Goal: Find specific page/section: Find specific page/section

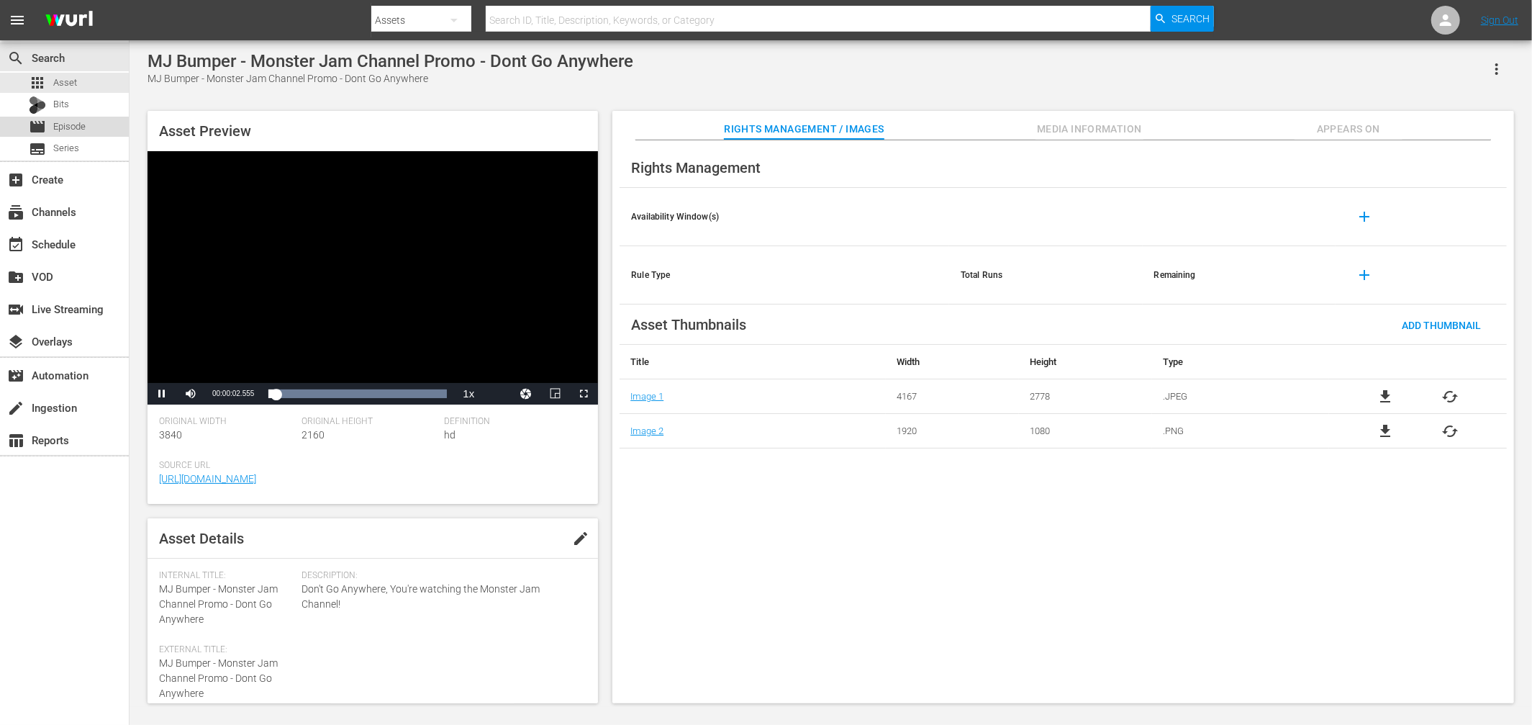
click at [69, 133] on span "Episode" at bounding box center [69, 126] width 32 height 14
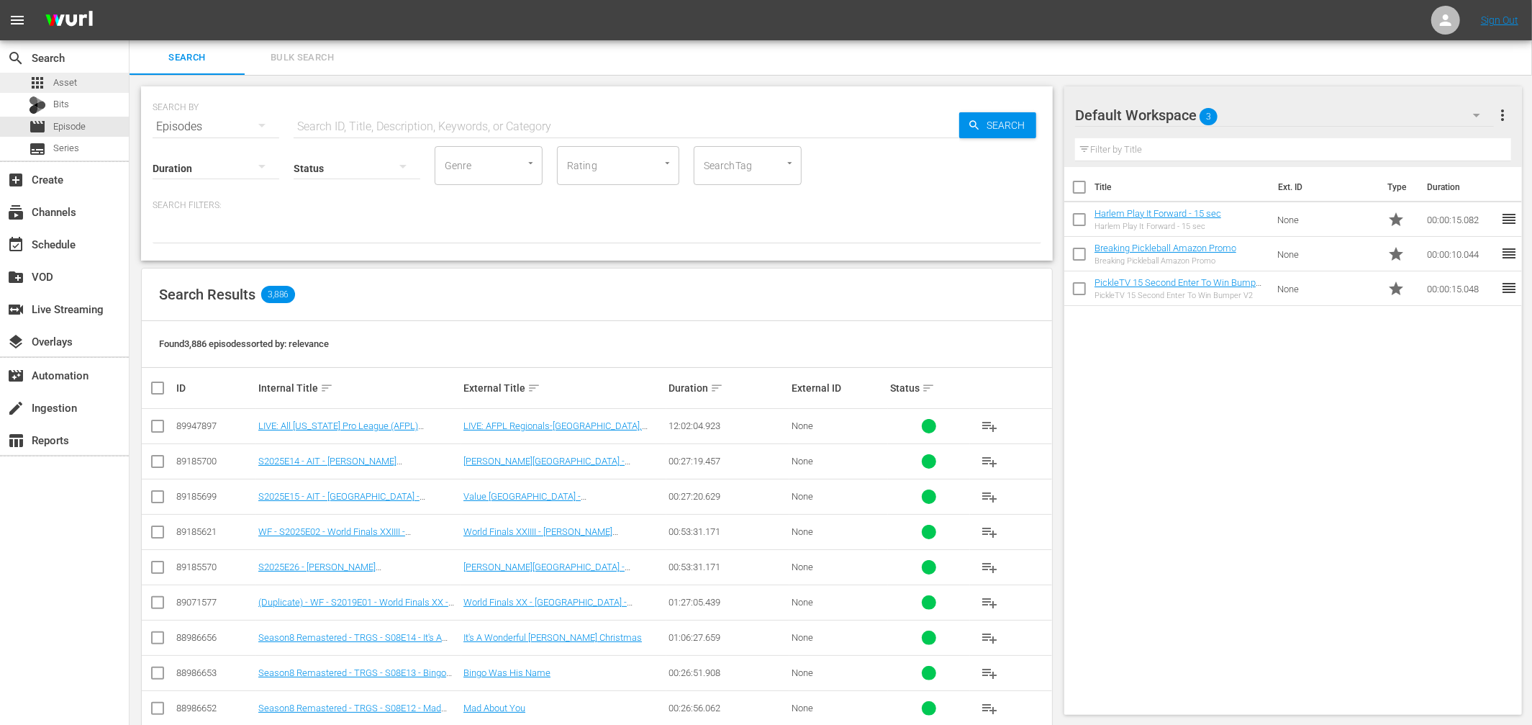
click at [63, 81] on span "Asset" at bounding box center [65, 83] width 24 height 14
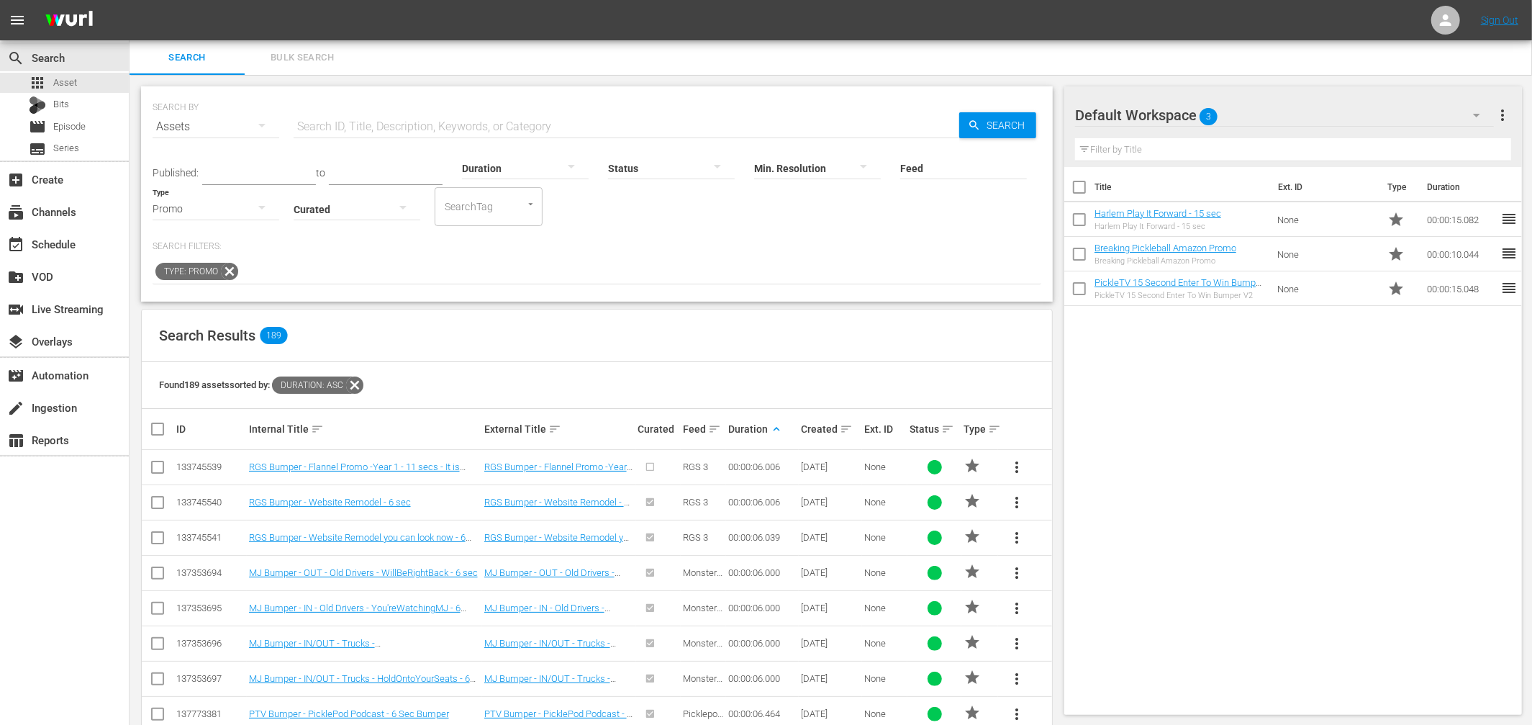
click at [260, 209] on icon "button" at bounding box center [261, 207] width 17 height 17
click at [194, 212] on div "Video" at bounding box center [216, 207] width 127 height 23
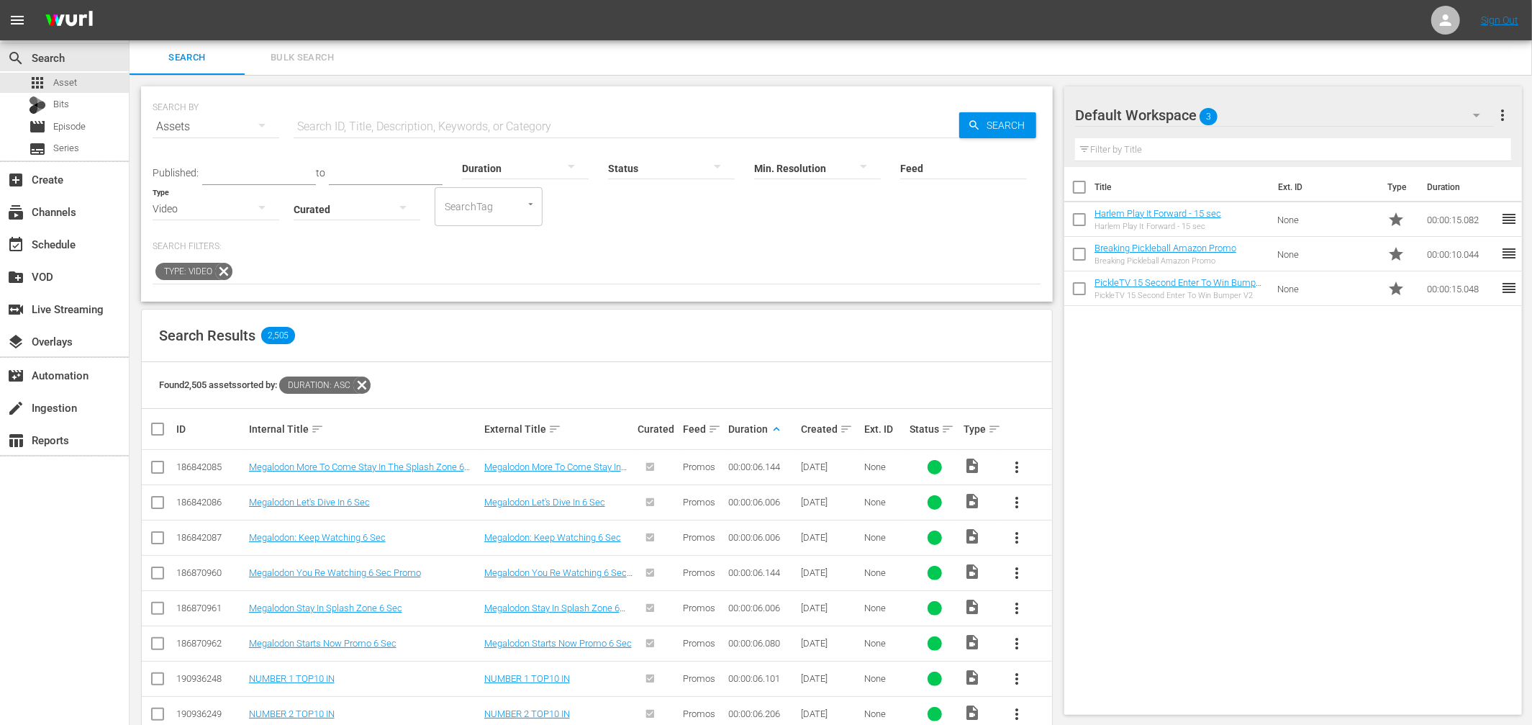
click at [458, 207] on input "SearchTag" at bounding box center [468, 207] width 55 height 26
type input "m"
click at [664, 254] on div "Search Filters: Type: Video" at bounding box center [597, 262] width 889 height 44
click at [479, 206] on input "SearchTag" at bounding box center [468, 207] width 55 height 26
click at [718, 240] on p "Search Filters:" at bounding box center [597, 246] width 889 height 12
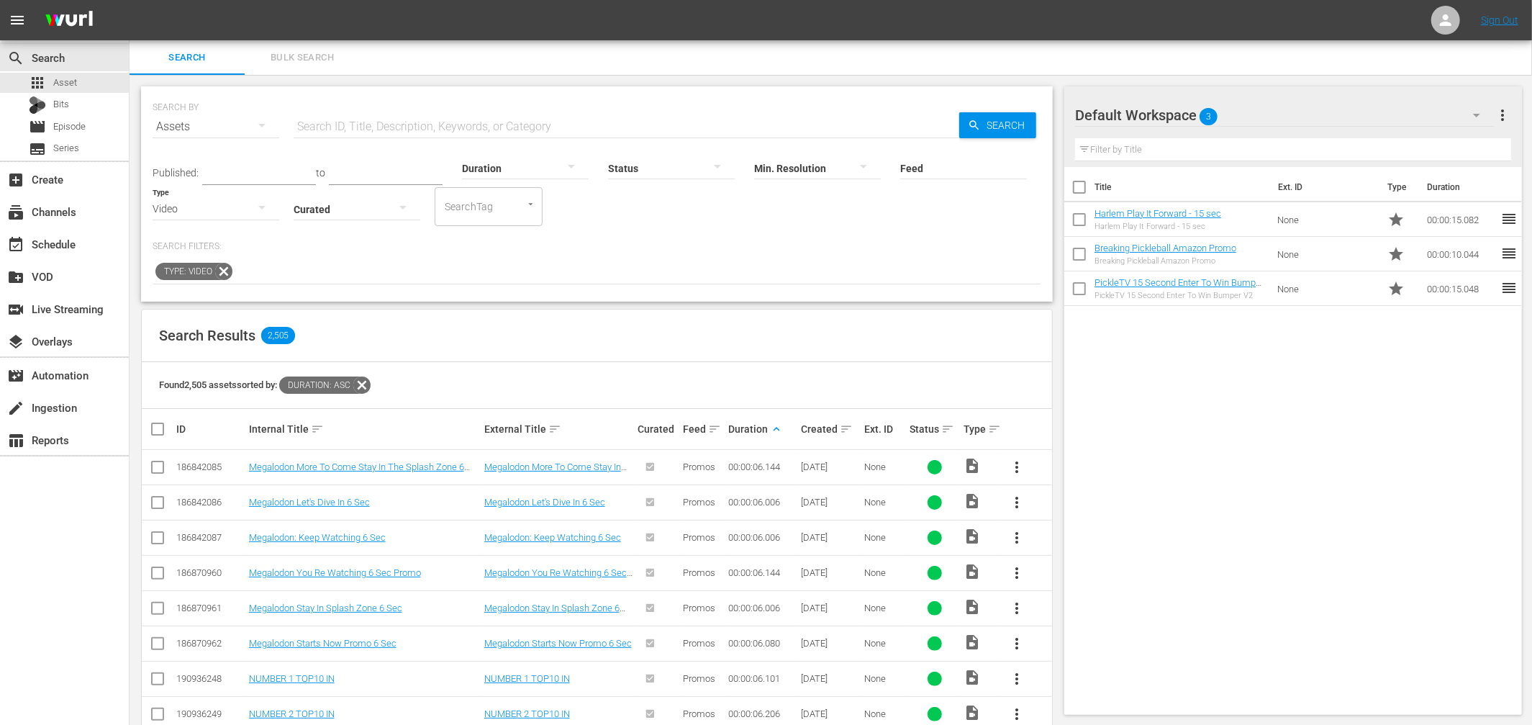
click at [930, 171] on input "Feed" at bounding box center [963, 169] width 127 height 52
click at [730, 248] on p "Search Filters:" at bounding box center [597, 246] width 889 height 12
